Goal: Information Seeking & Learning: Learn about a topic

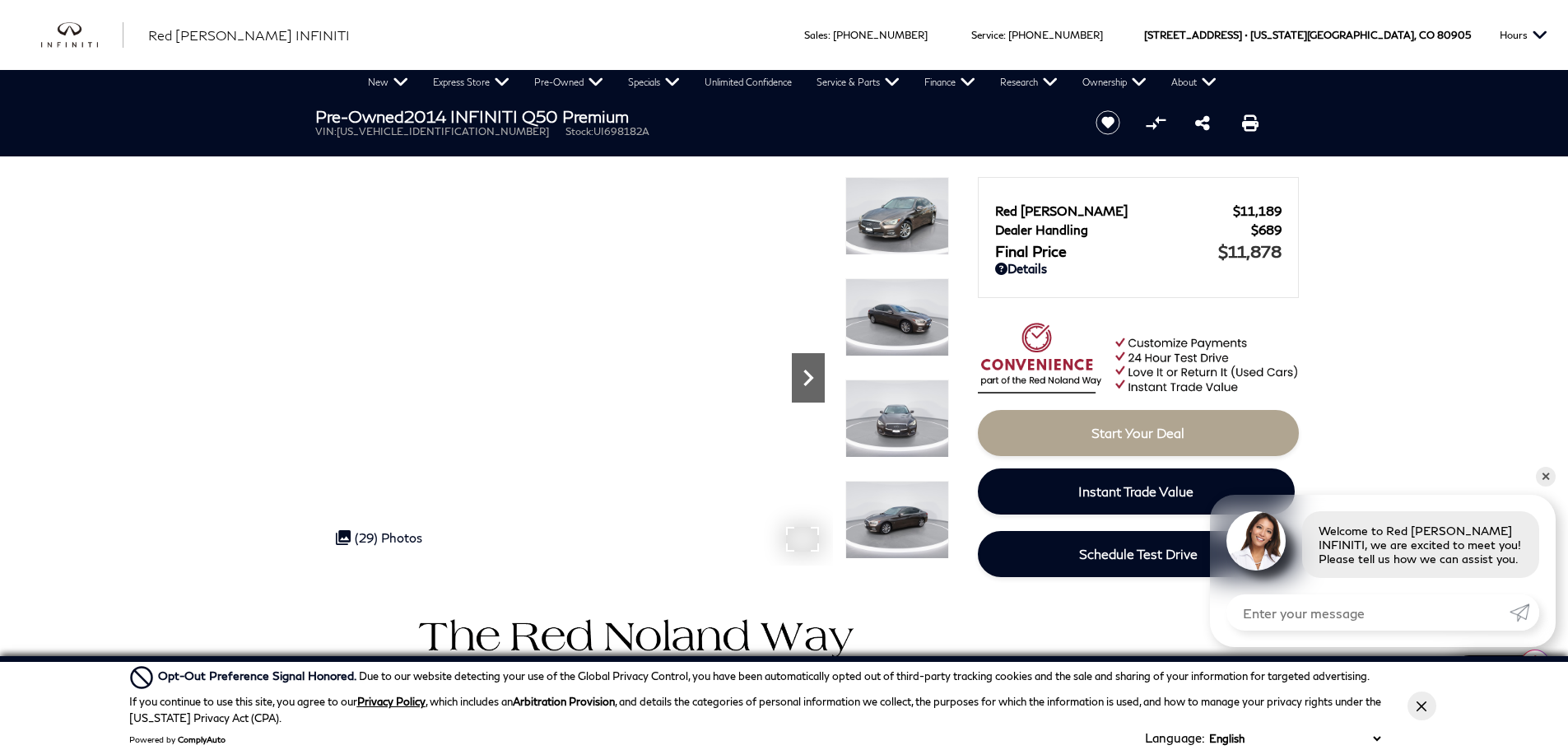
click at [811, 376] on icon "Next" at bounding box center [808, 377] width 9 height 16
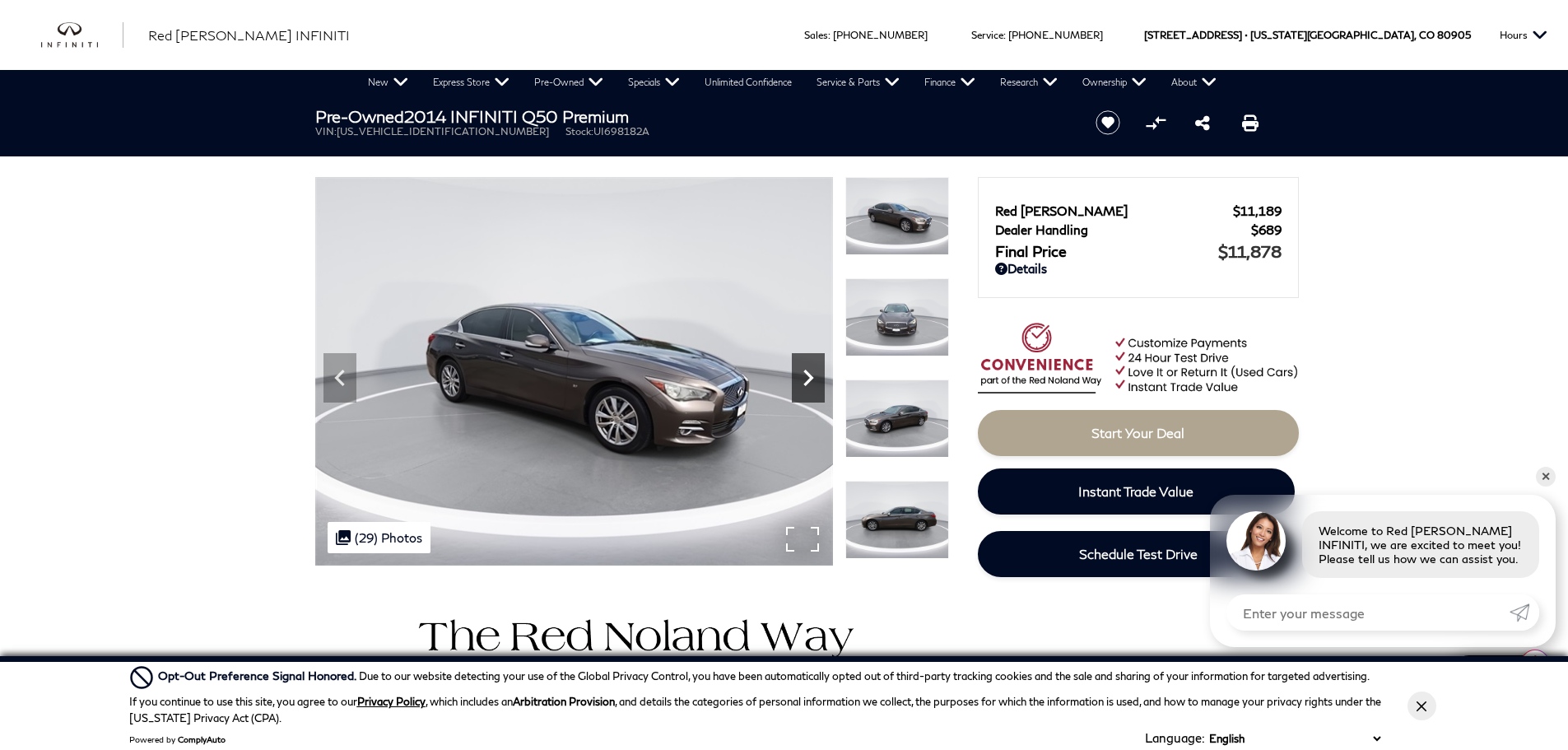
click at [811, 376] on icon "Next" at bounding box center [808, 377] width 9 height 16
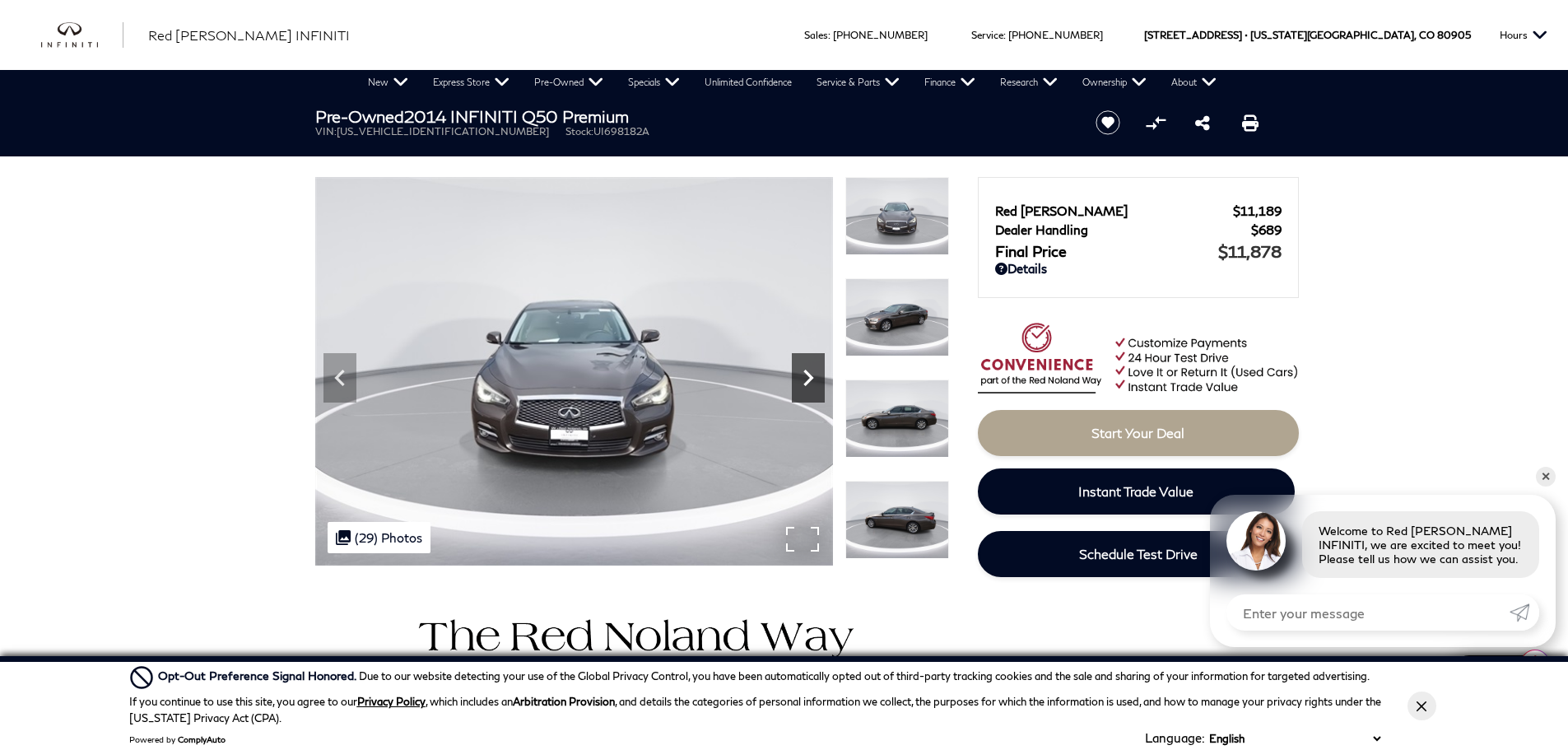
click at [811, 376] on icon "Next" at bounding box center [808, 377] width 9 height 16
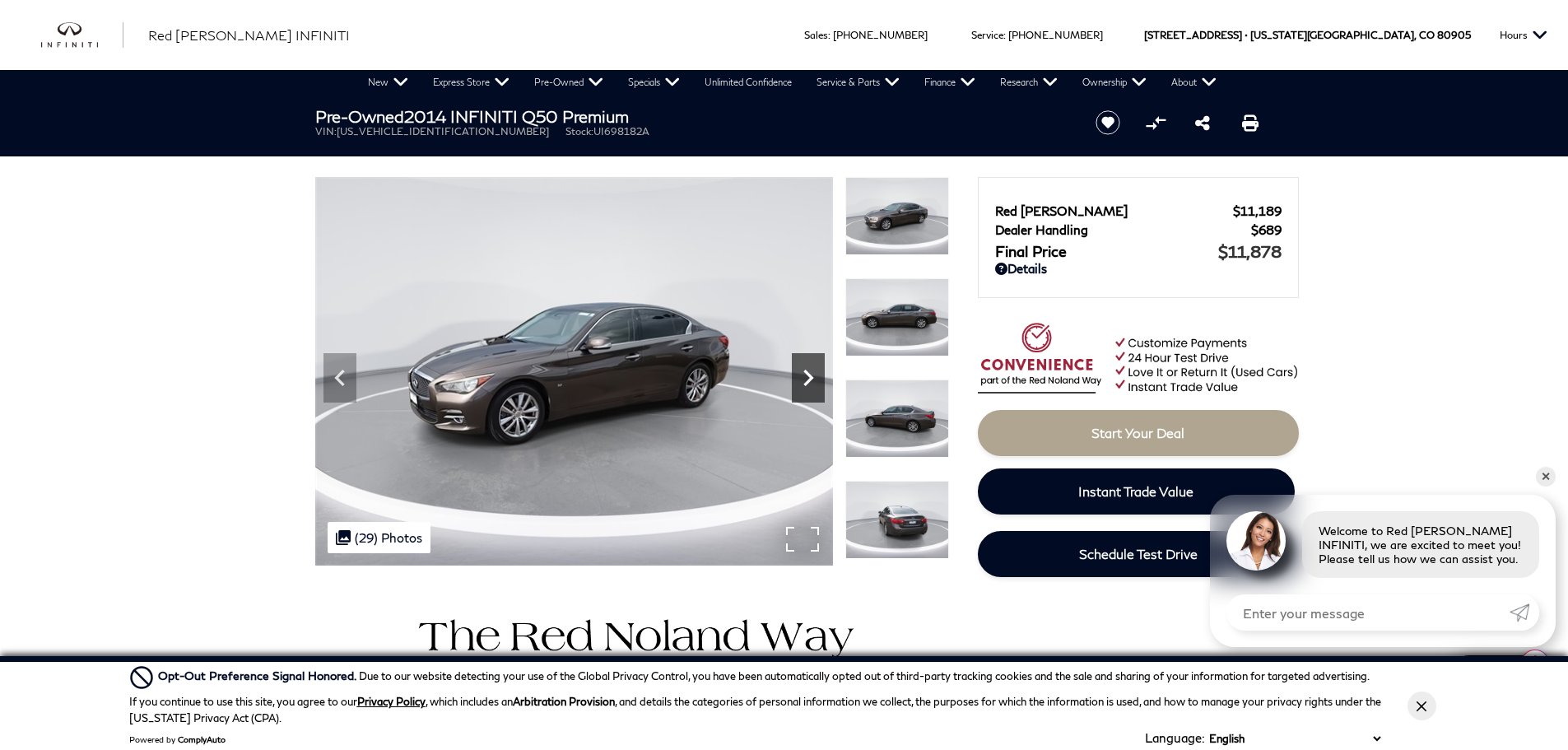
click at [811, 376] on icon "Next" at bounding box center [808, 377] width 9 height 16
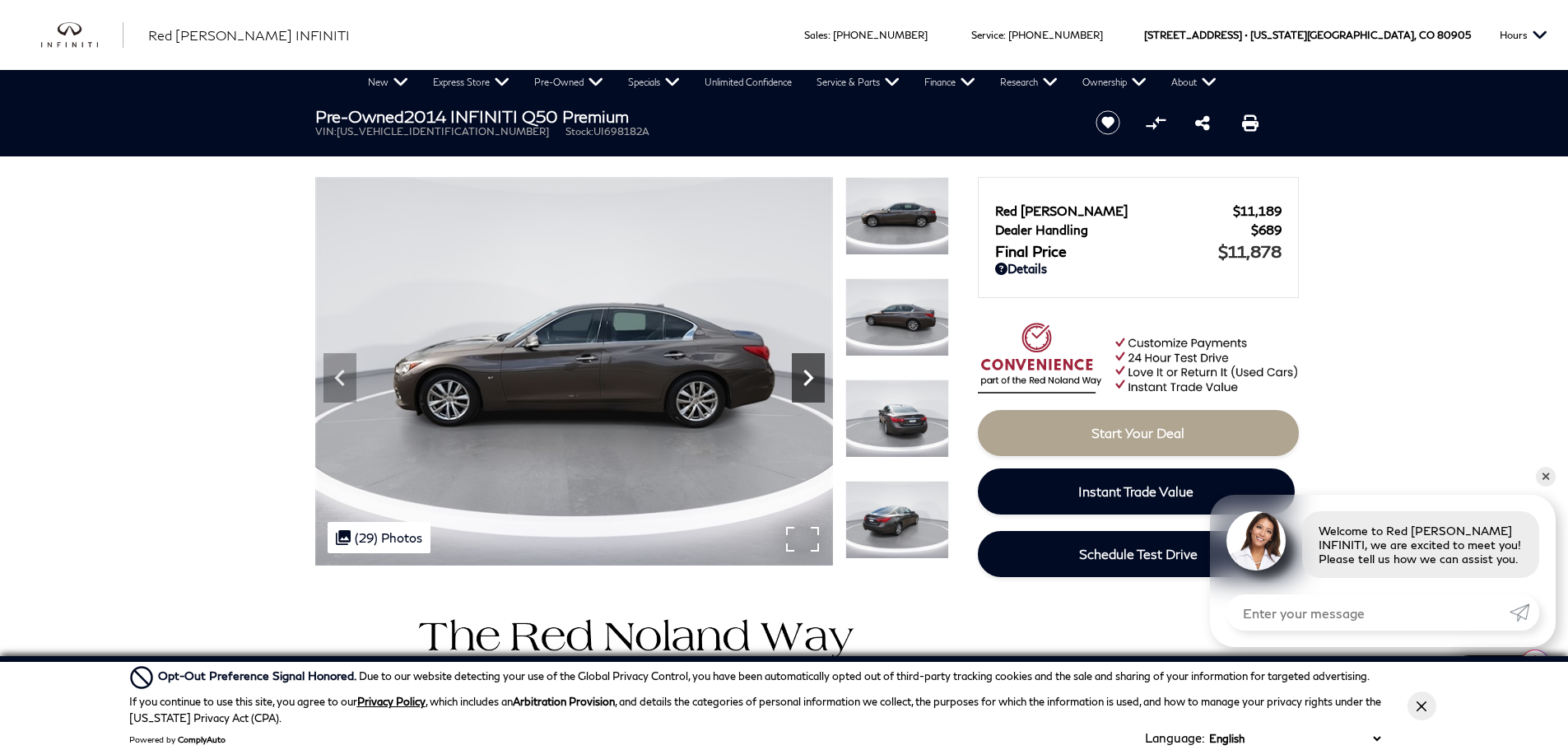
click at [811, 376] on icon "Next" at bounding box center [808, 377] width 9 height 16
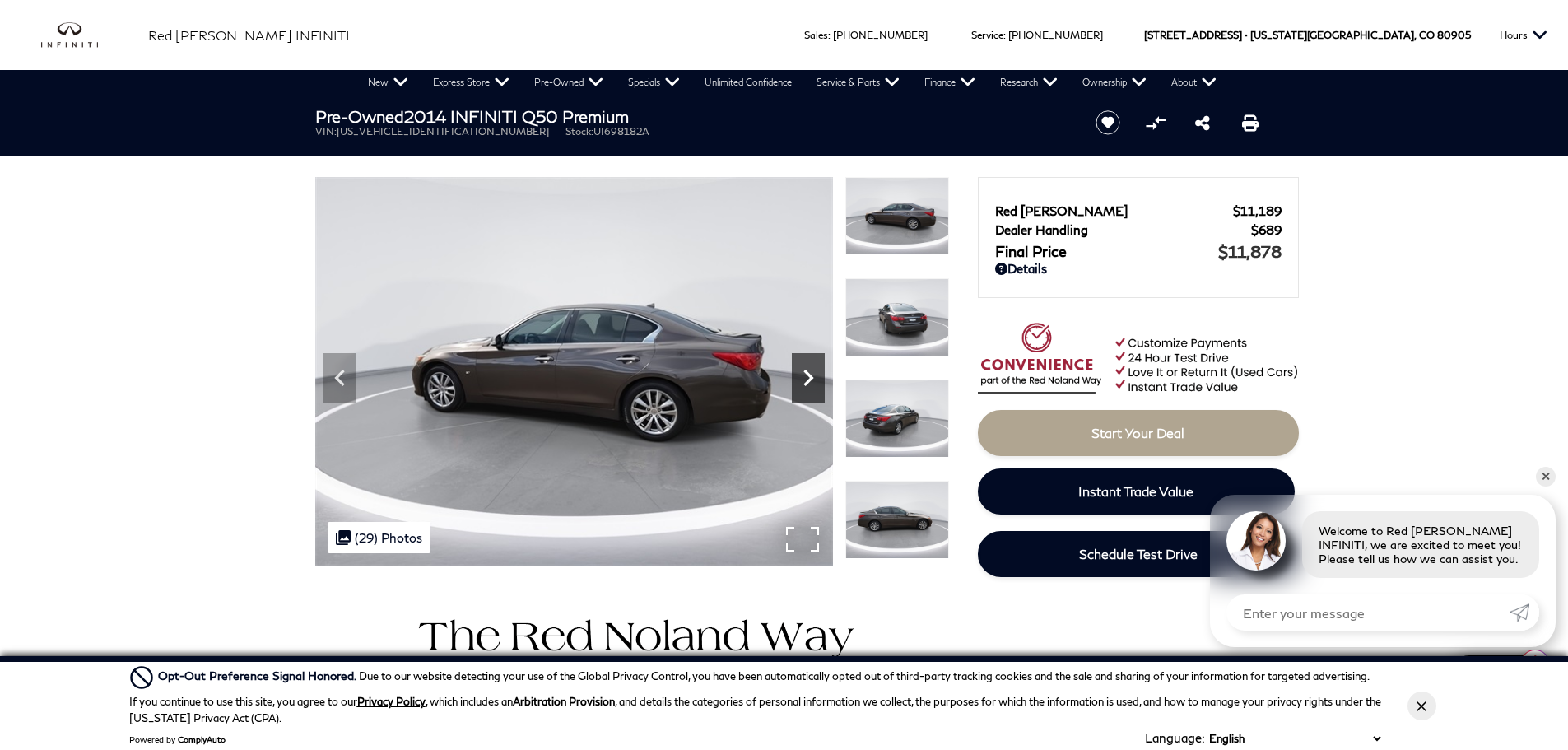
click at [811, 376] on icon "Next" at bounding box center [808, 377] width 9 height 16
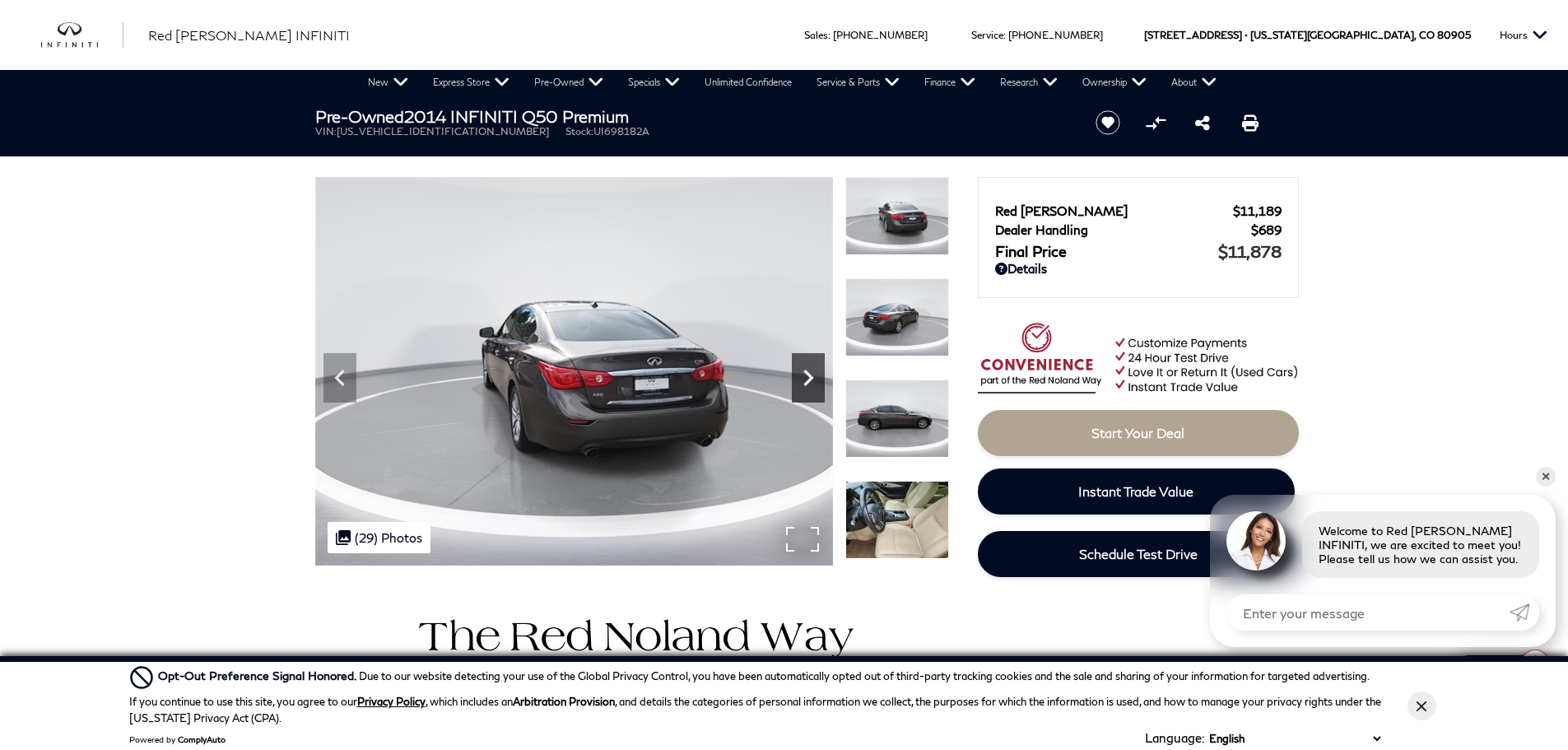
click at [811, 376] on icon "Next" at bounding box center [808, 377] width 9 height 16
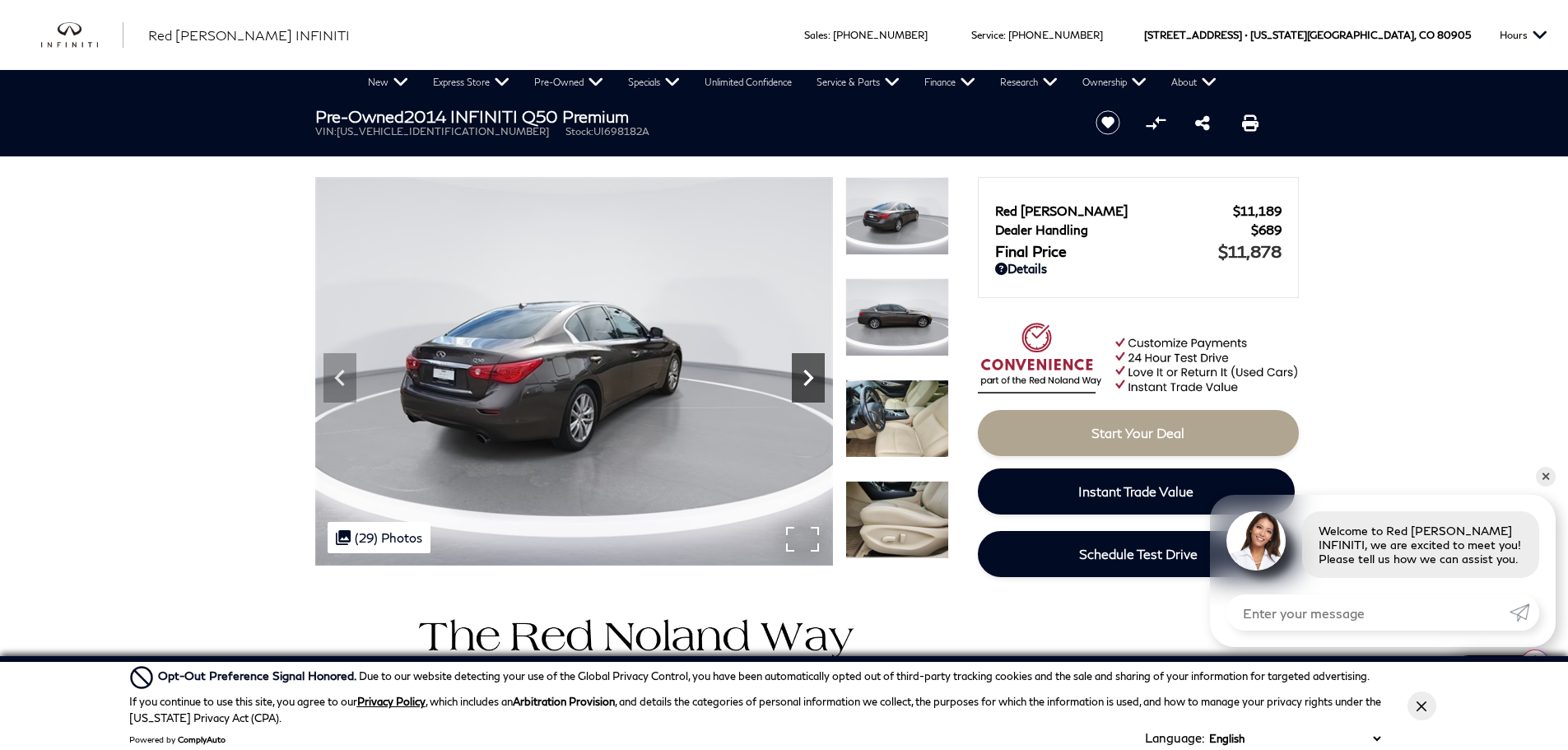
click at [811, 376] on icon "Next" at bounding box center [808, 377] width 9 height 16
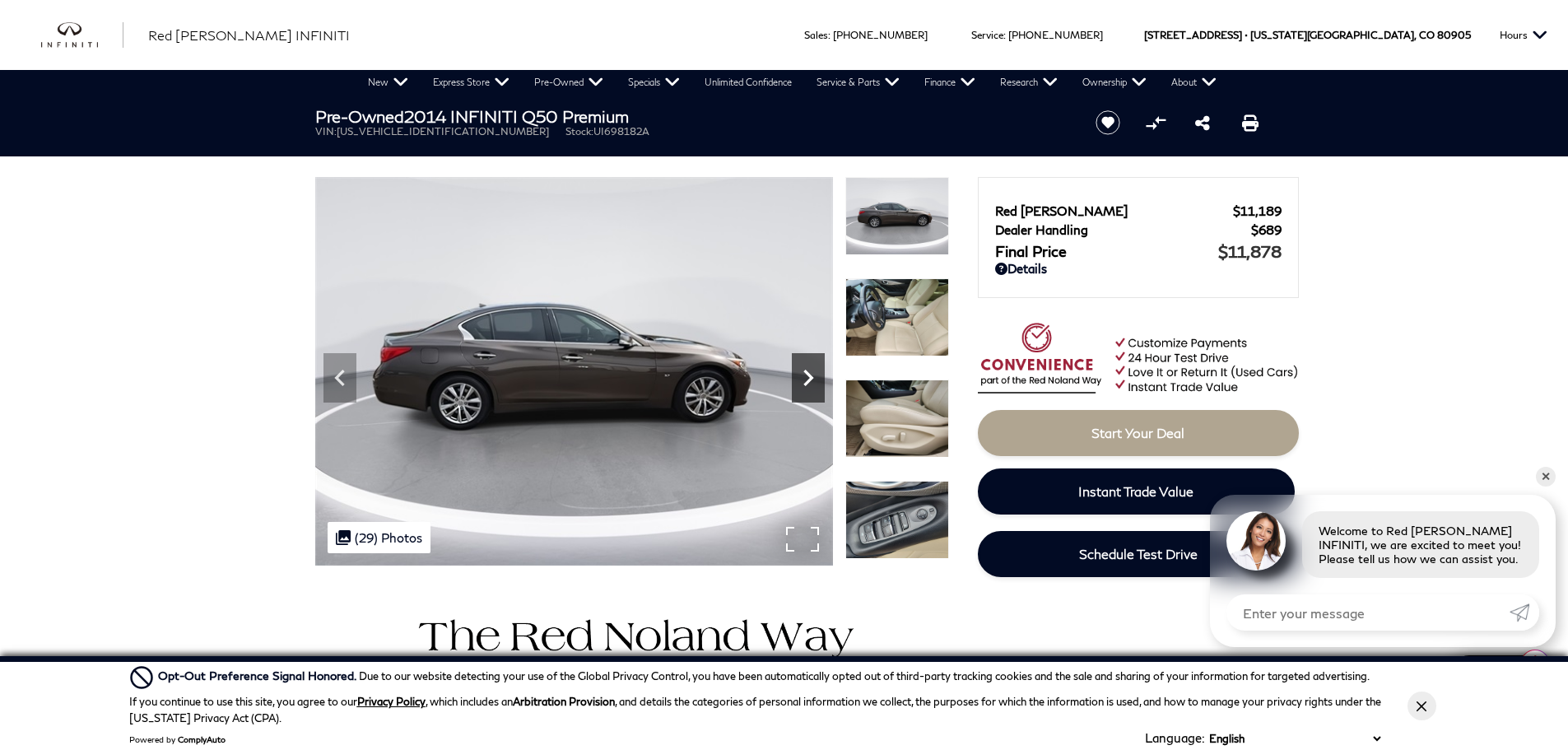
click at [811, 376] on icon "Next" at bounding box center [808, 377] width 9 height 16
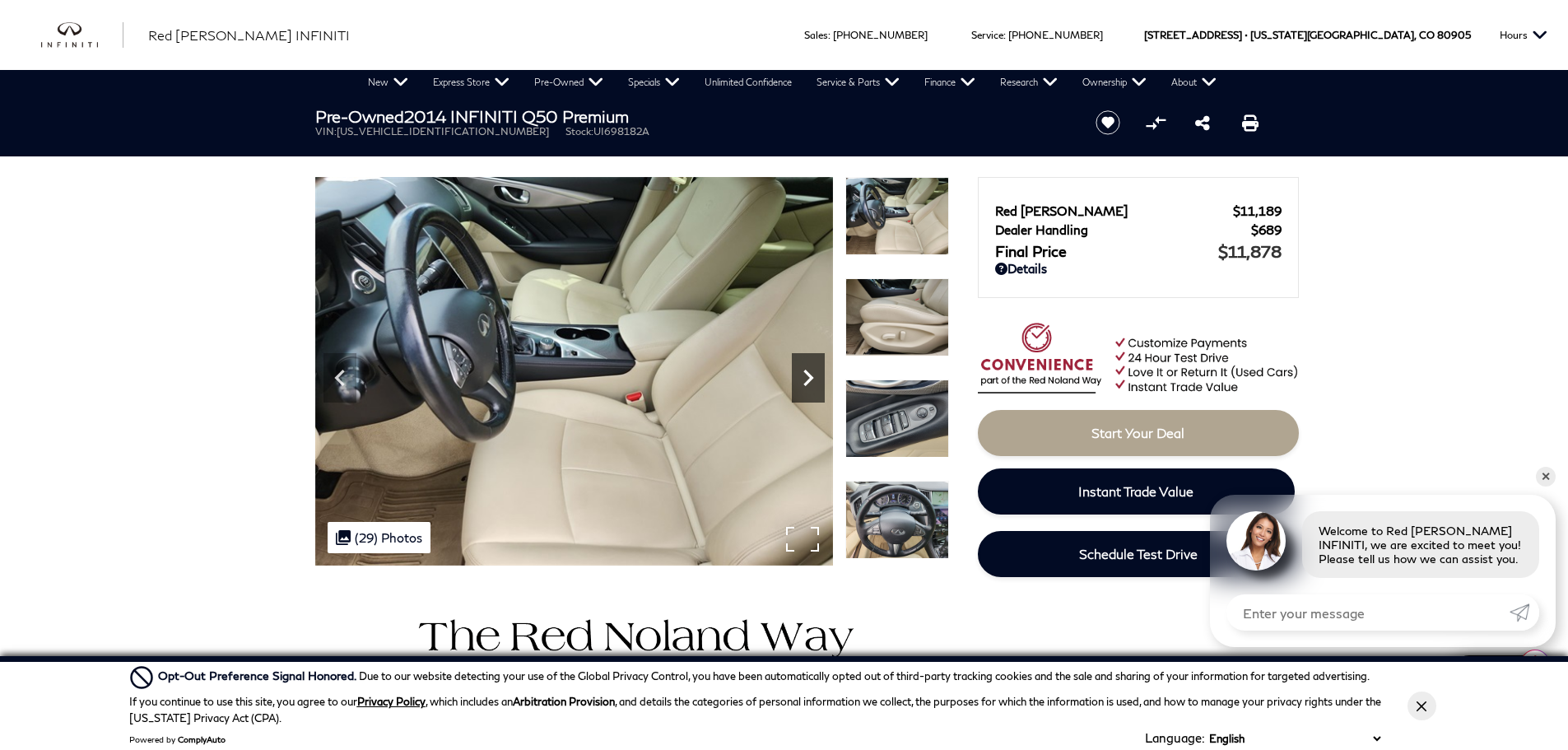
click at [811, 376] on icon "Next" at bounding box center [808, 377] width 9 height 16
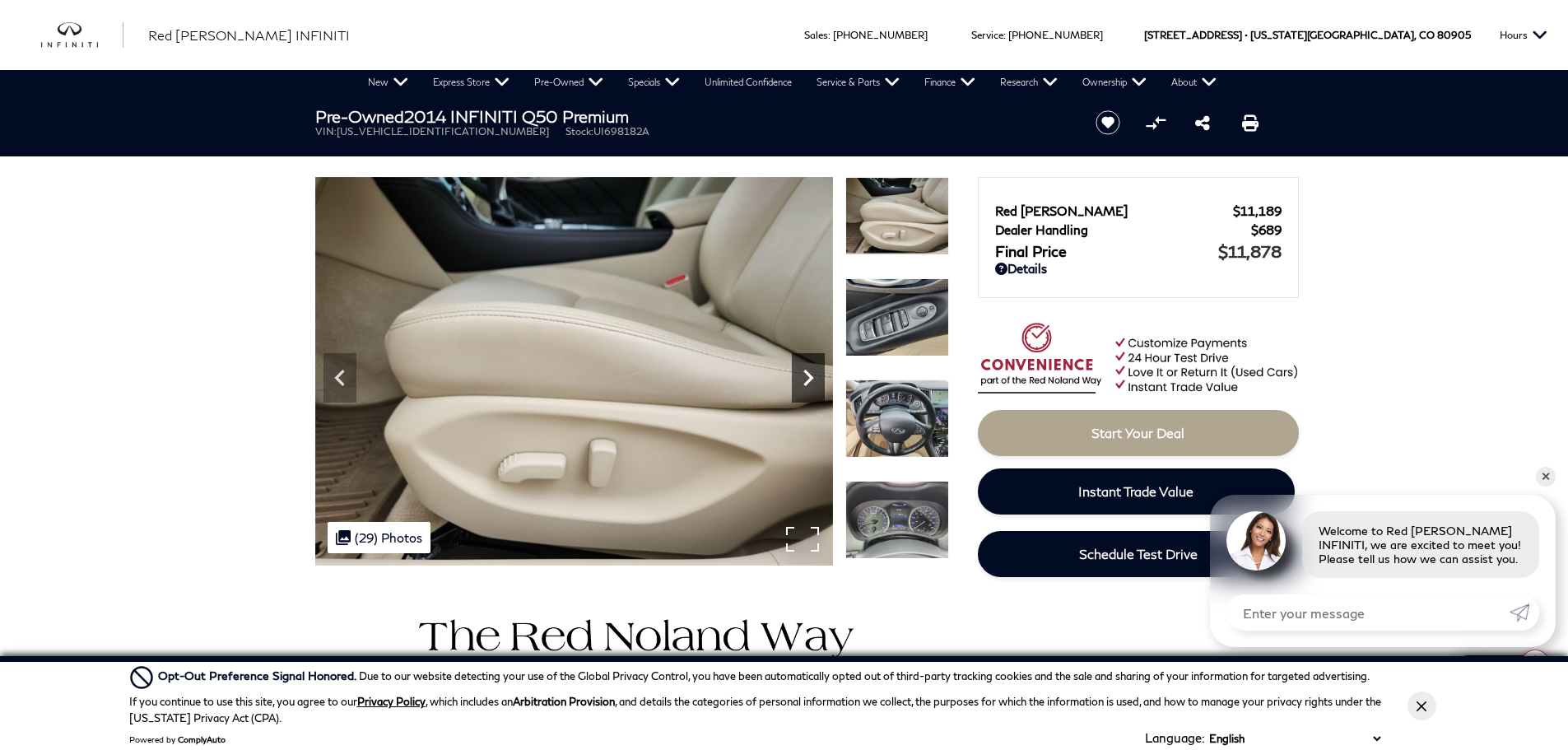
click at [811, 376] on icon "Next" at bounding box center [808, 377] width 9 height 16
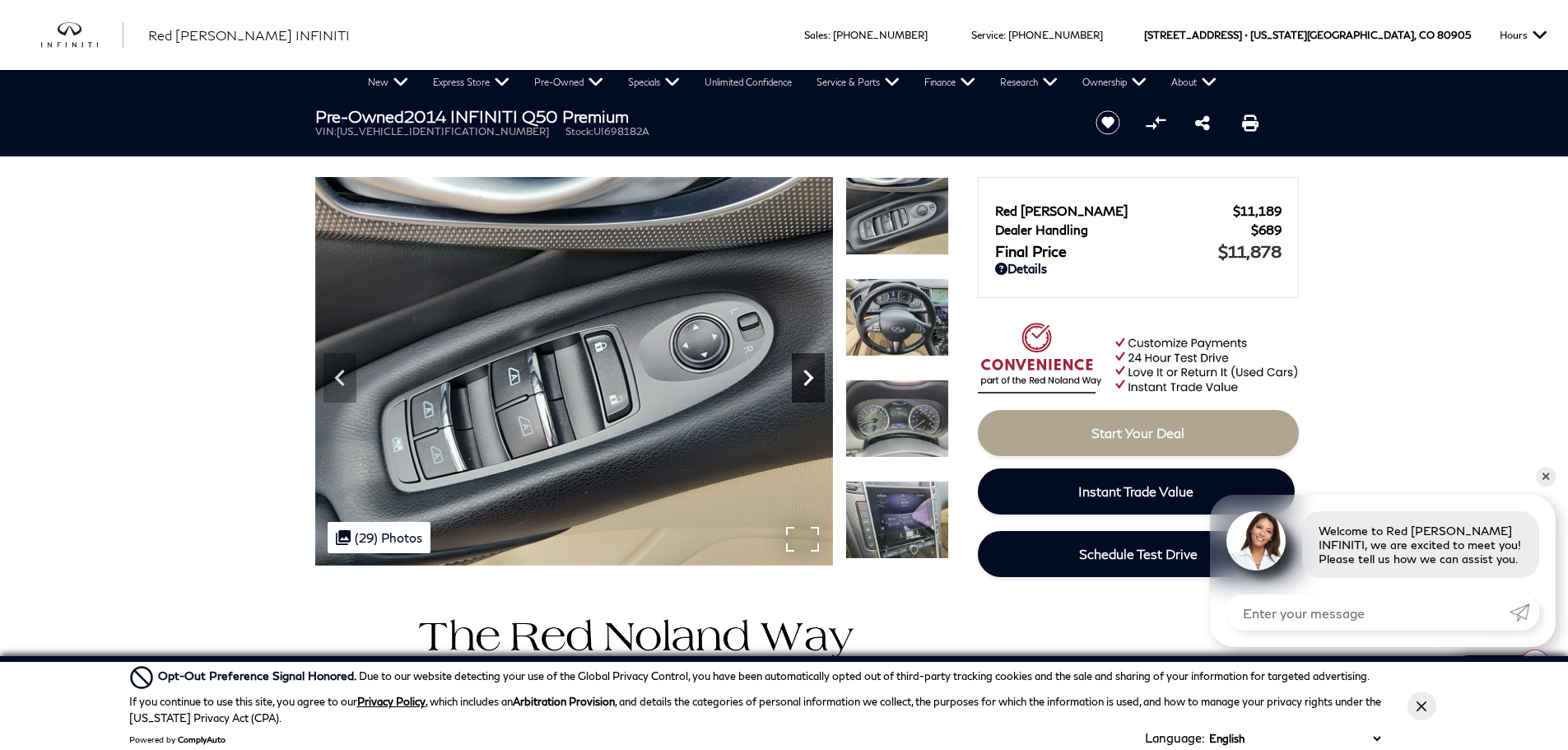
click at [811, 376] on icon "Next" at bounding box center [808, 377] width 9 height 16
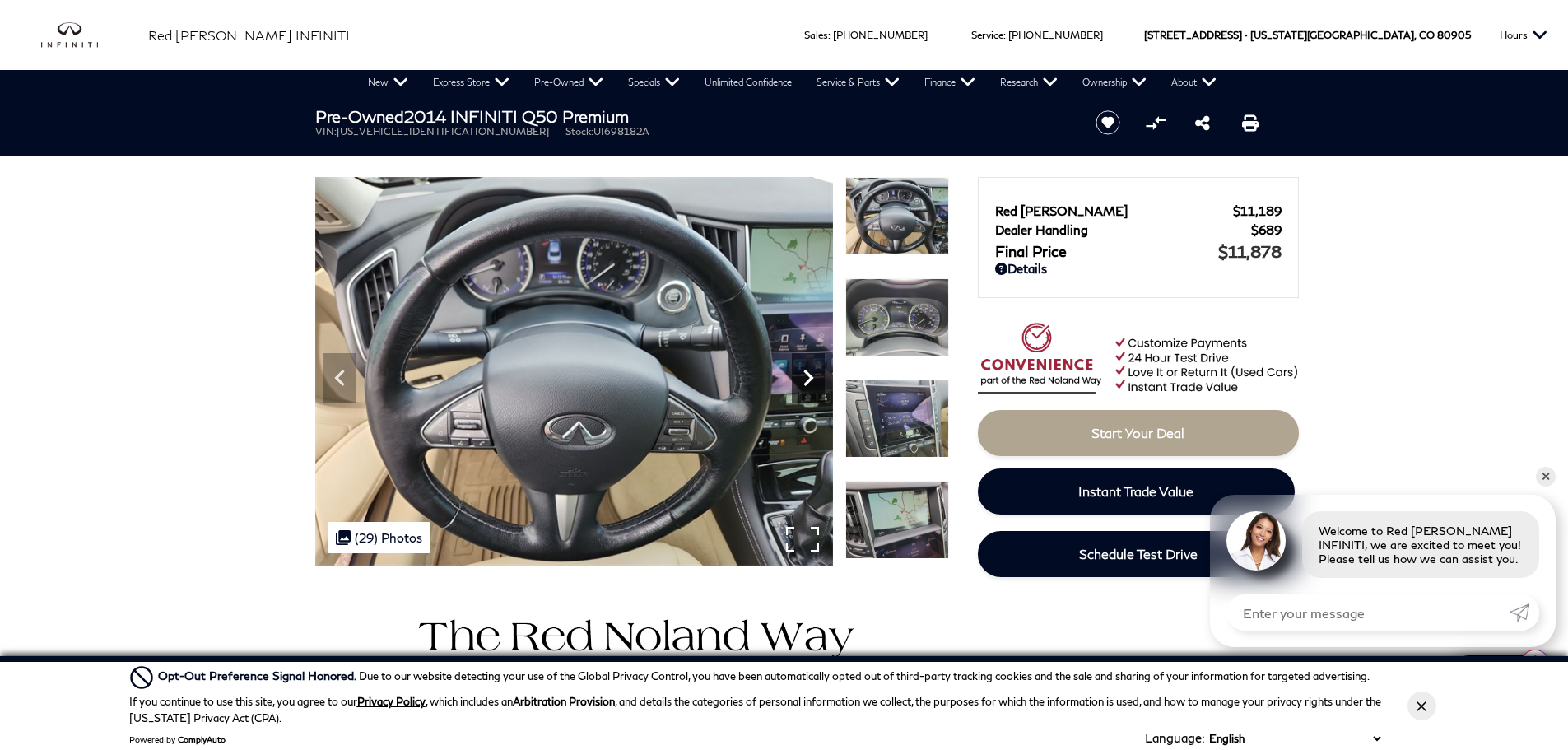
click at [811, 376] on icon "Next" at bounding box center [808, 377] width 9 height 16
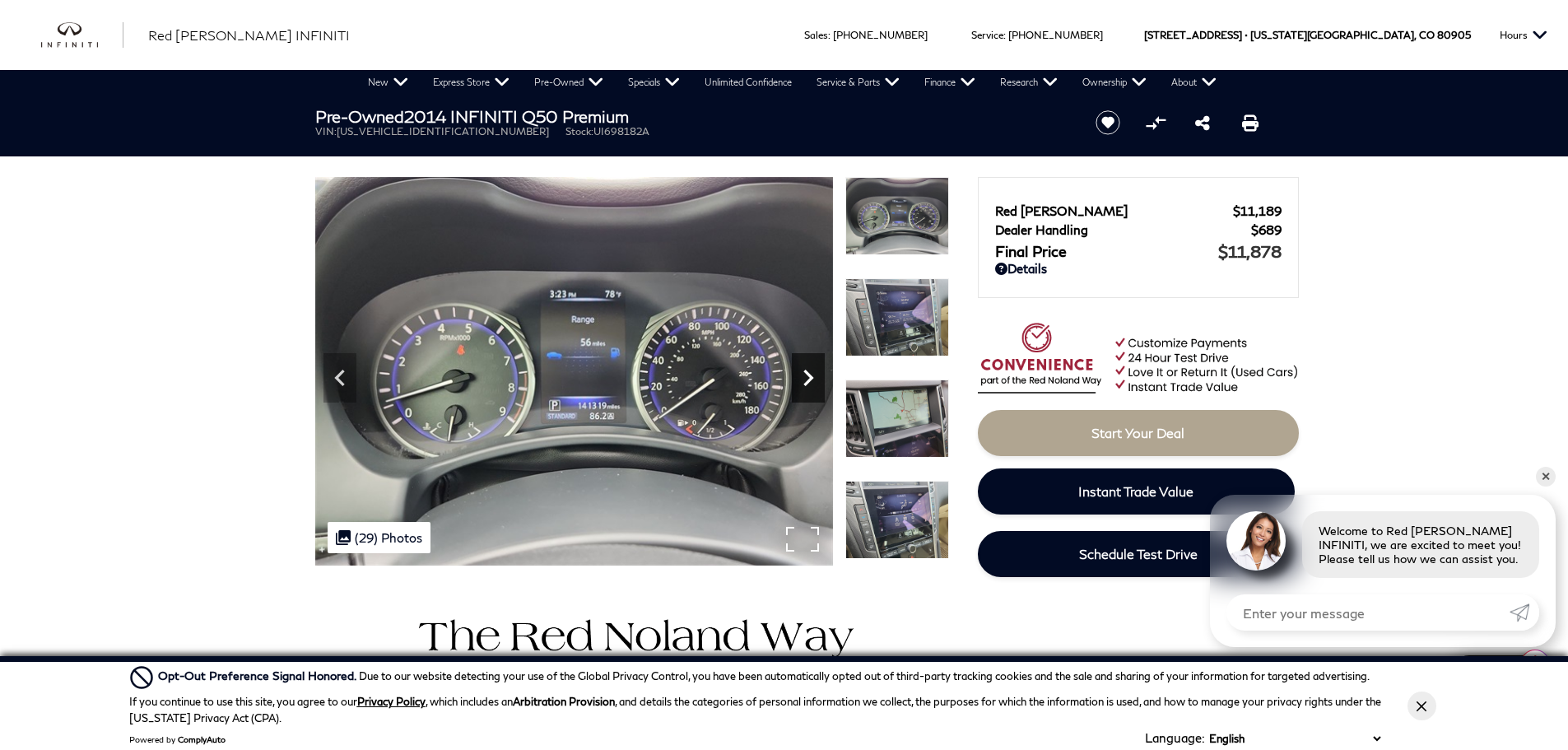
click at [811, 376] on icon "Next" at bounding box center [808, 377] width 9 height 16
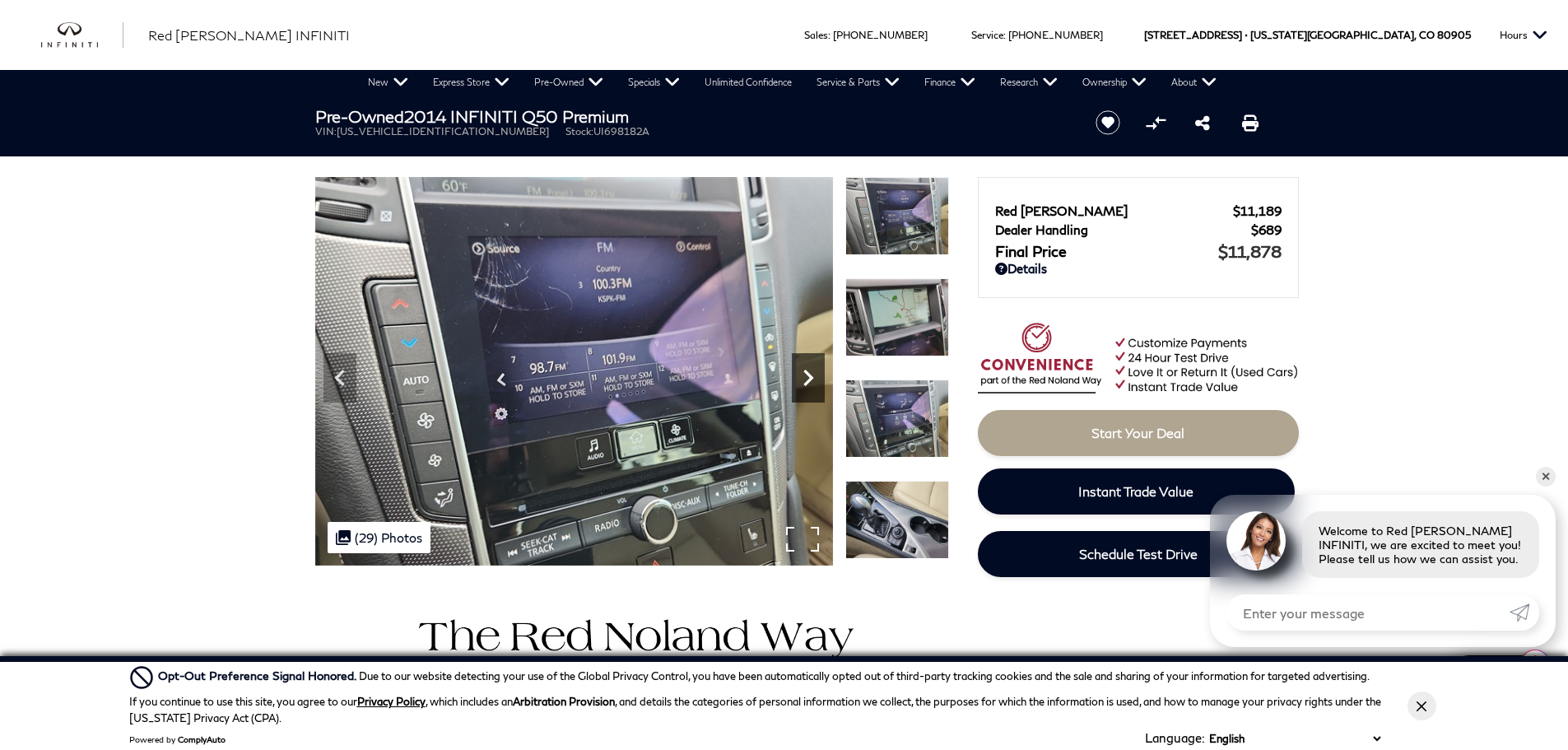
click at [811, 376] on icon "Next" at bounding box center [808, 377] width 9 height 16
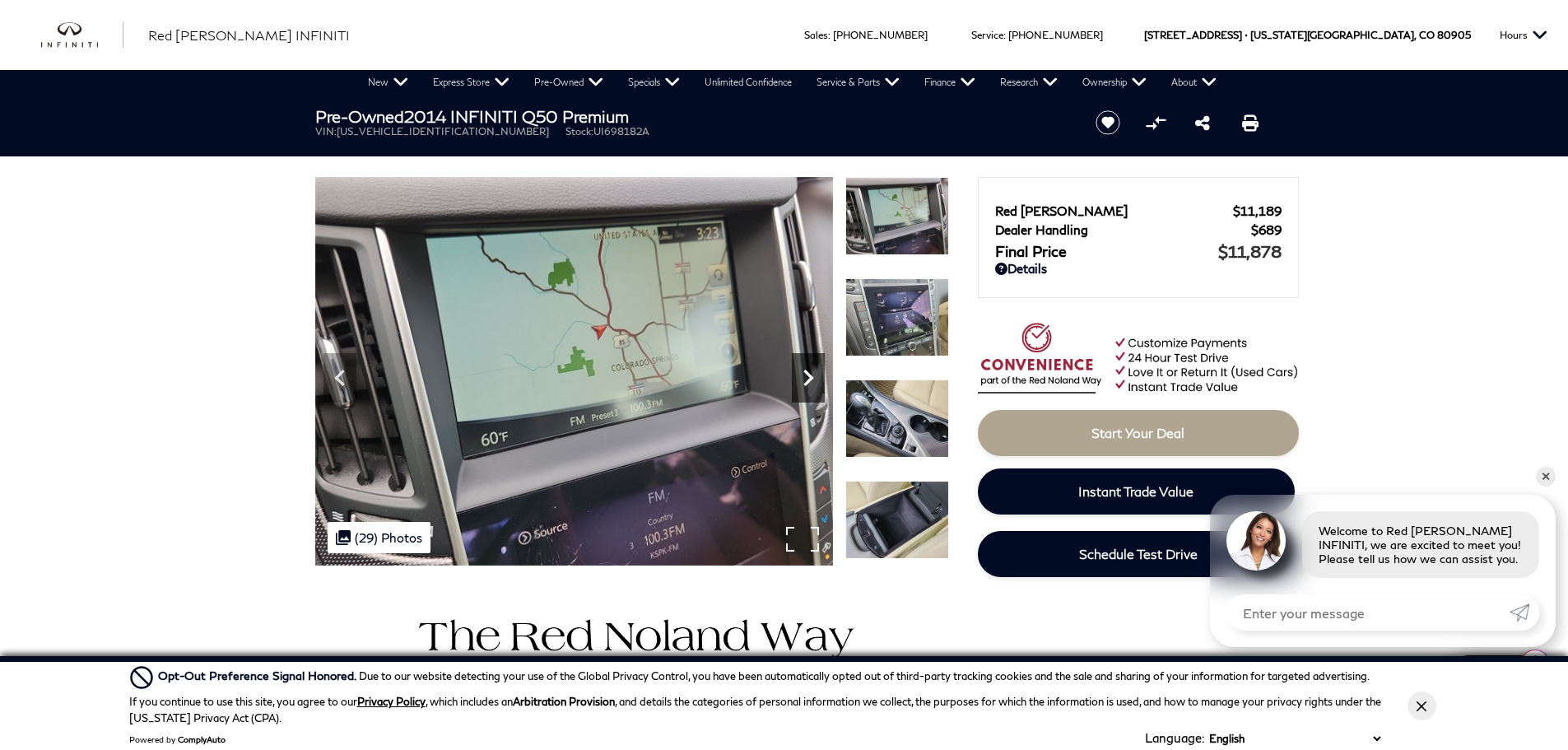
click at [811, 376] on icon "Next" at bounding box center [808, 377] width 9 height 16
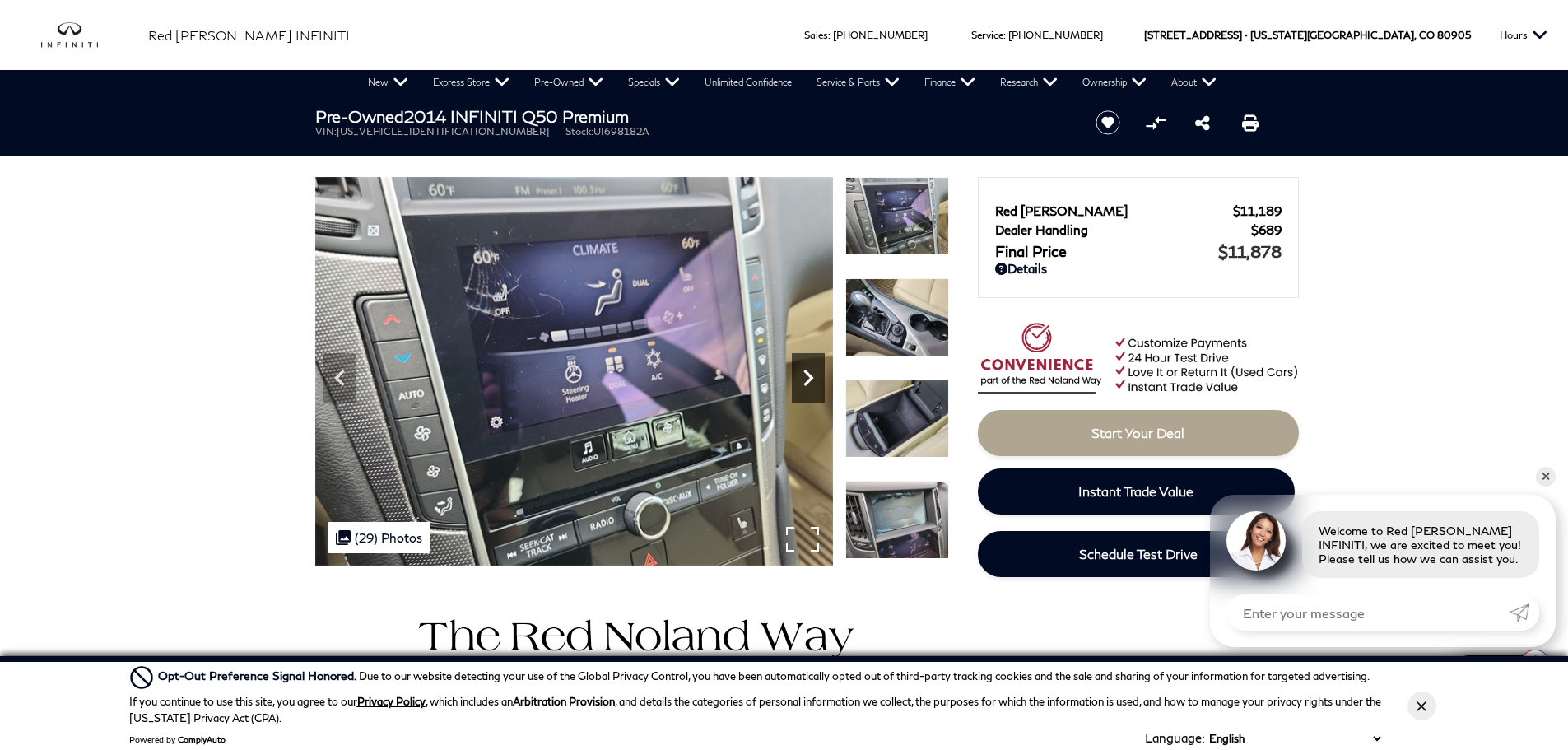
click at [811, 376] on icon "Next" at bounding box center [808, 377] width 9 height 16
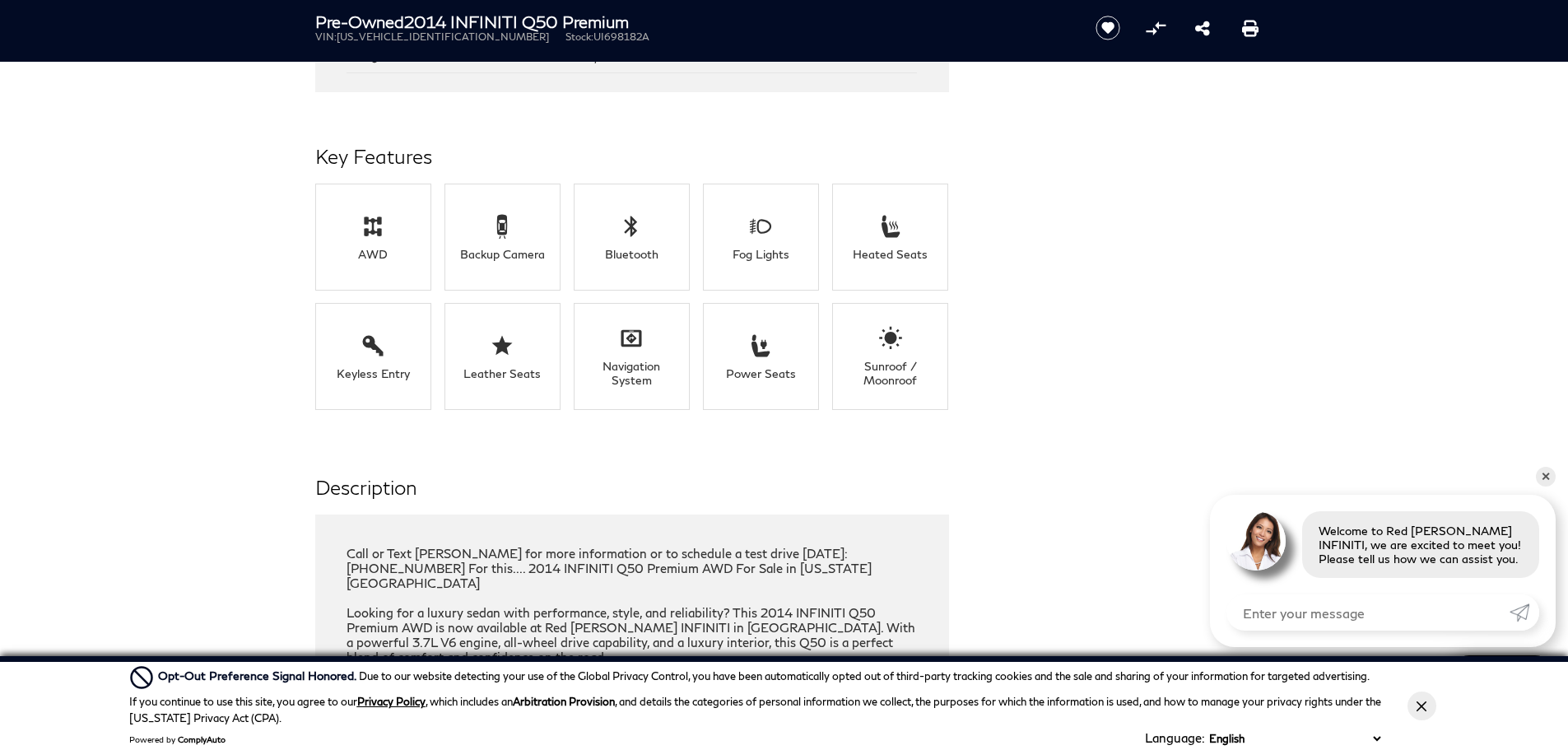
scroll to position [1729, 0]
